Goal: Transaction & Acquisition: Book appointment/travel/reservation

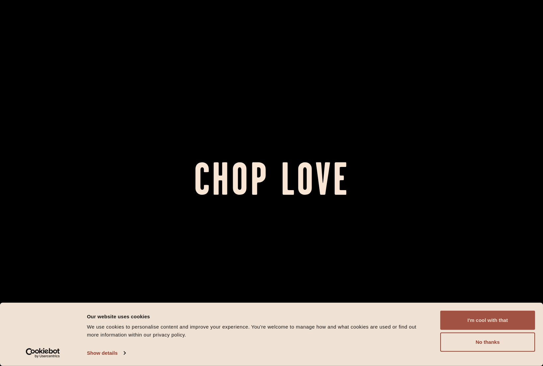
click at [477, 321] on button "I'm cool with that" at bounding box center [487, 320] width 95 height 19
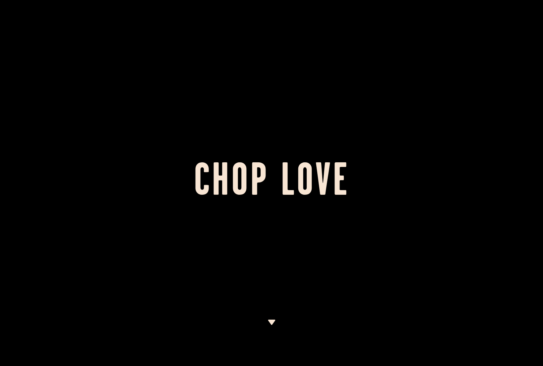
scroll to position [0, 0]
click at [261, 166] on h1 "Chop Love" at bounding box center [271, 183] width 543 height 36
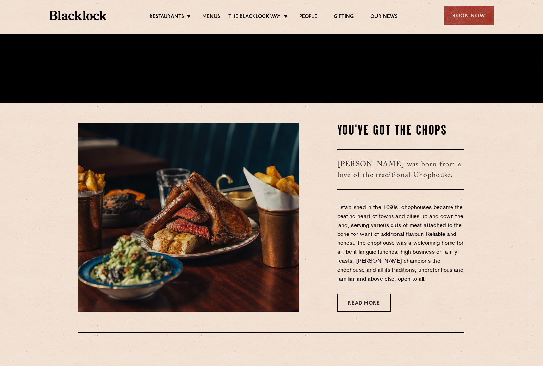
scroll to position [286, 0]
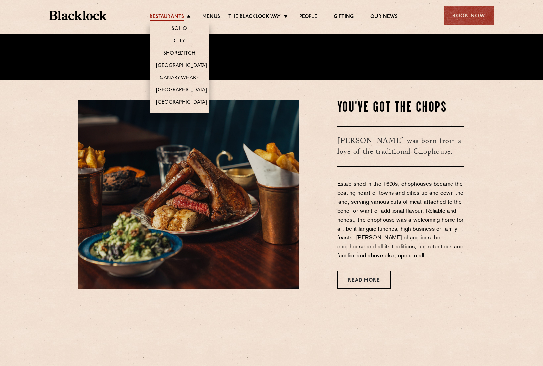
click at [176, 16] on link "Restaurants" at bounding box center [167, 17] width 34 height 7
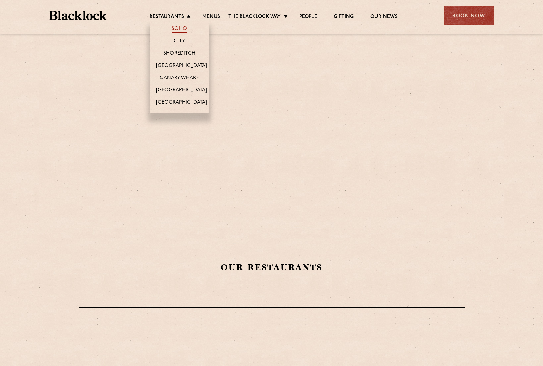
click at [181, 27] on link "Soho" at bounding box center [179, 29] width 15 height 7
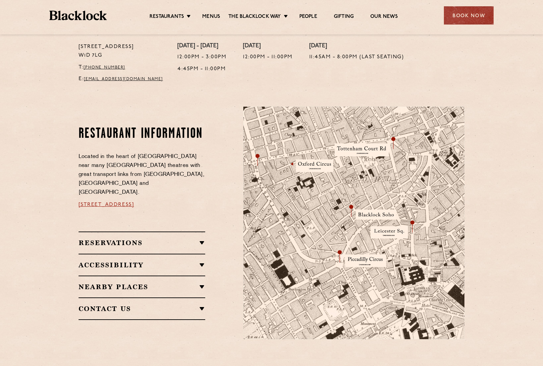
scroll to position [283, 0]
click at [201, 239] on h2 "Reservations" at bounding box center [142, 243] width 127 height 8
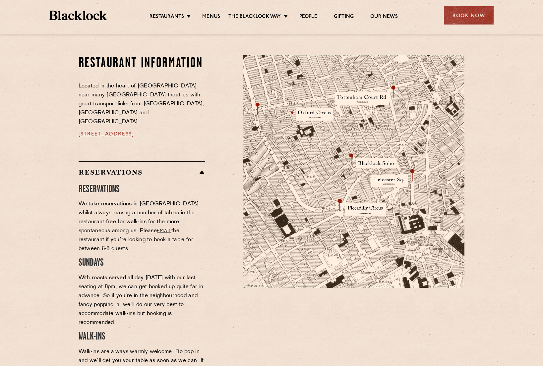
scroll to position [335, 0]
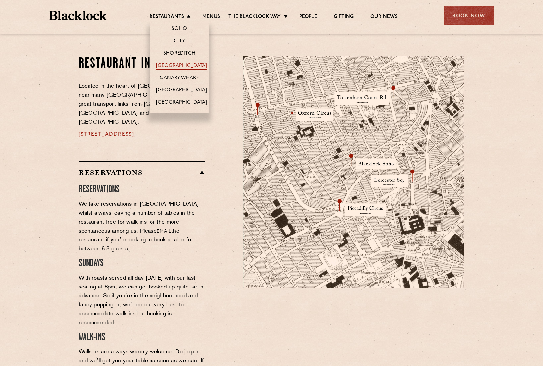
click at [189, 65] on link "[GEOGRAPHIC_DATA]" at bounding box center [181, 66] width 51 height 7
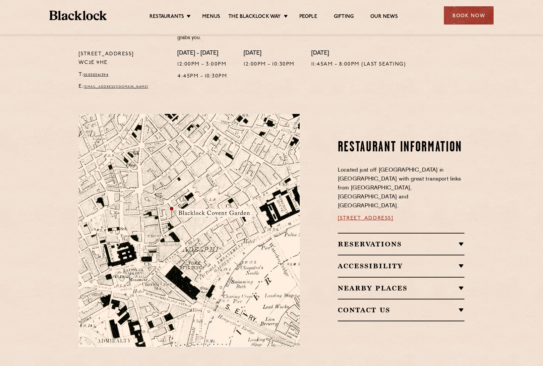
scroll to position [270, 0]
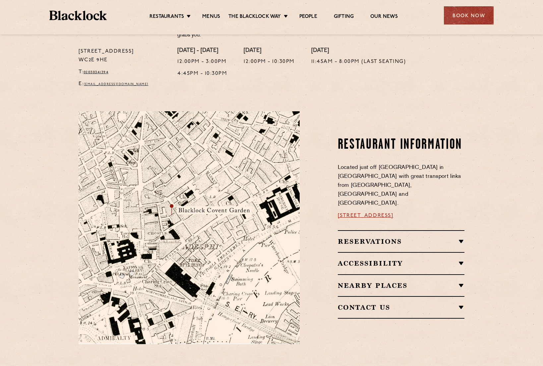
click at [377, 238] on h2 "Reservations" at bounding box center [401, 242] width 127 height 8
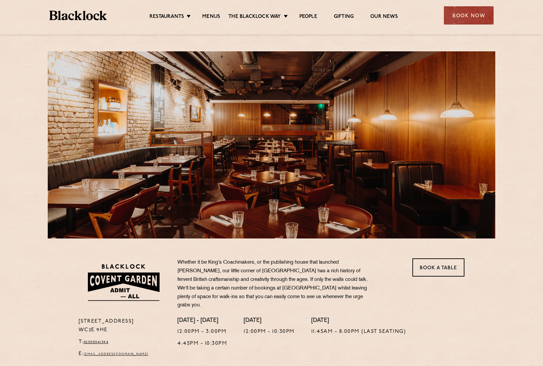
scroll to position [0, 0]
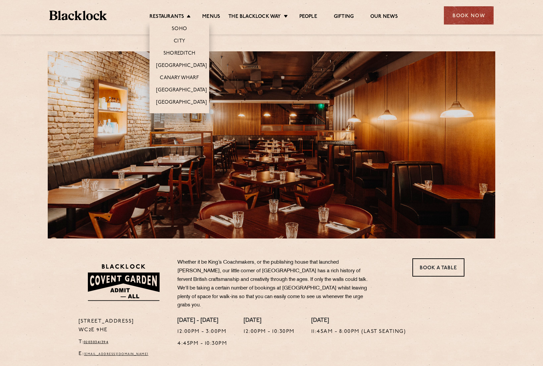
click at [186, 15] on li "Restaurants Soho City Shoreditch Covent Garden Canary Wharf Manchester Birmingh…" at bounding box center [172, 17] width 44 height 7
click at [179, 41] on link "City" at bounding box center [179, 41] width 11 height 7
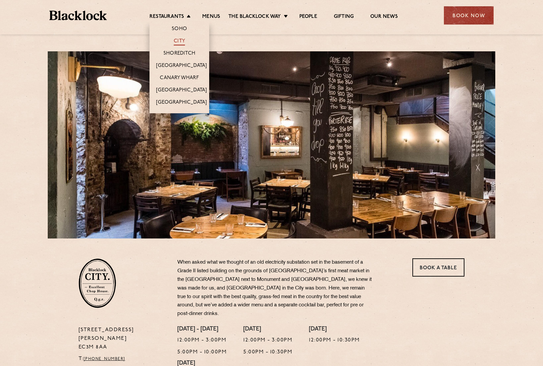
click at [179, 39] on link "City" at bounding box center [179, 41] width 11 height 7
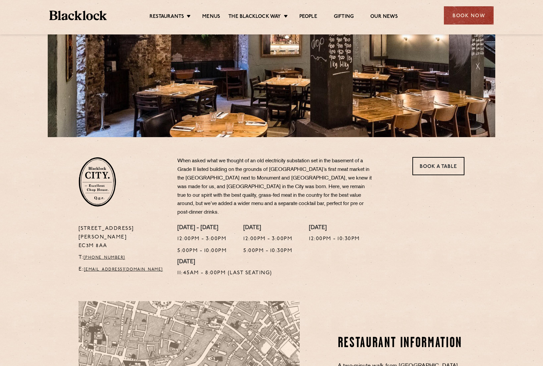
scroll to position [143, 0]
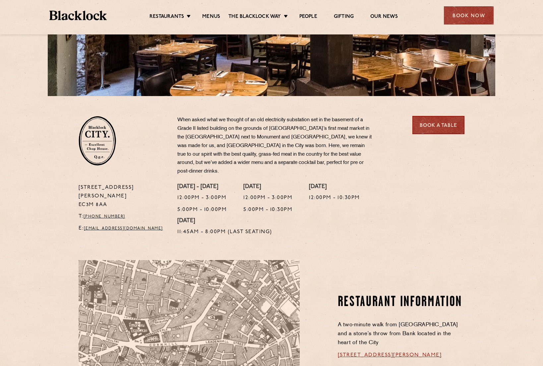
click at [425, 127] on link "Book a Table" at bounding box center [438, 125] width 52 height 18
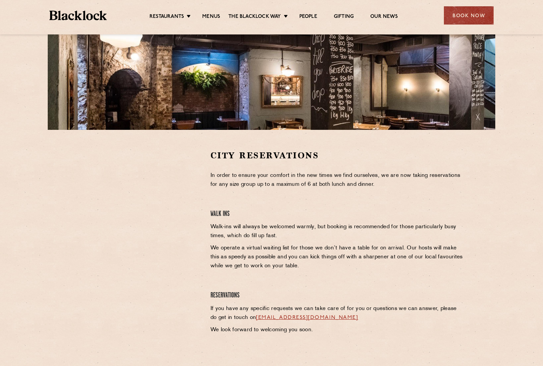
scroll to position [171, 0]
